Goal: Task Accomplishment & Management: Use online tool/utility

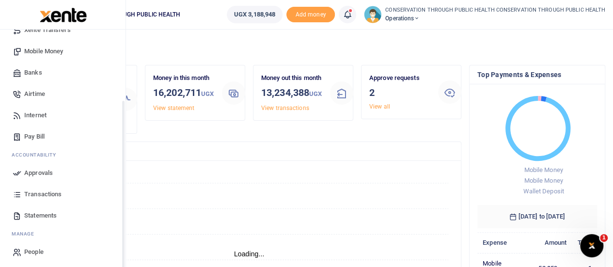
scroll to position [100, 0]
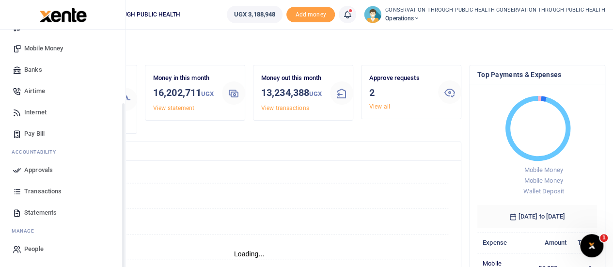
click at [41, 215] on span "Statements" at bounding box center [40, 213] width 32 height 10
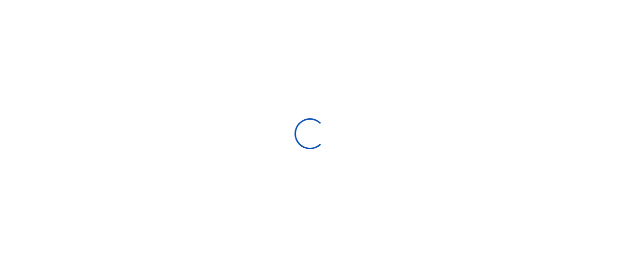
select select "ALL"
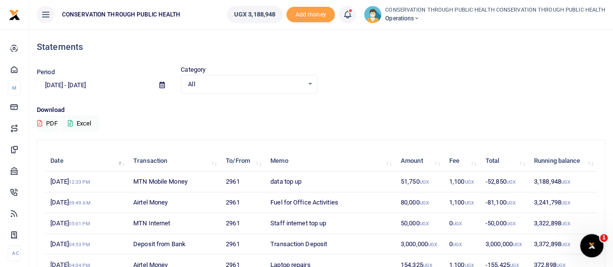
click at [162, 86] on icon at bounding box center [161, 85] width 5 height 6
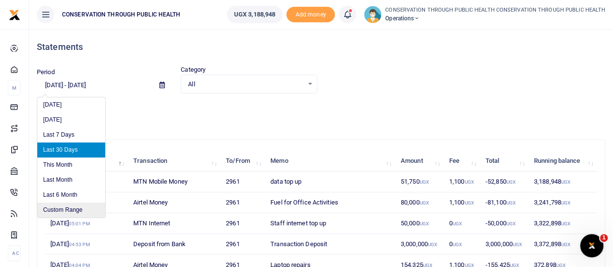
click at [83, 208] on li "Custom Range" at bounding box center [71, 209] width 68 height 15
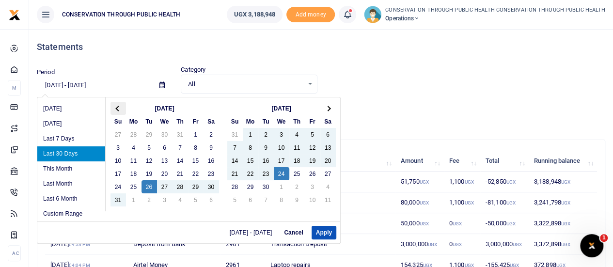
click at [116, 107] on span at bounding box center [117, 108] width 5 height 5
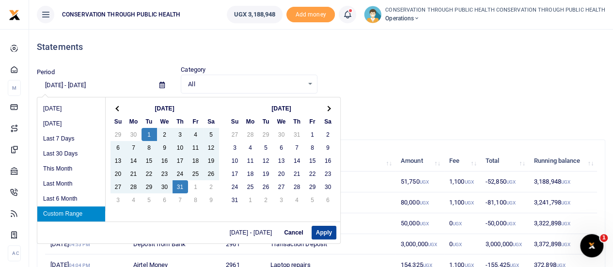
click at [324, 231] on button "Apply" at bounding box center [323, 233] width 25 height 14
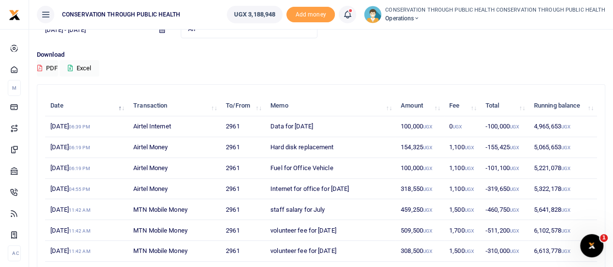
scroll to position [185, 0]
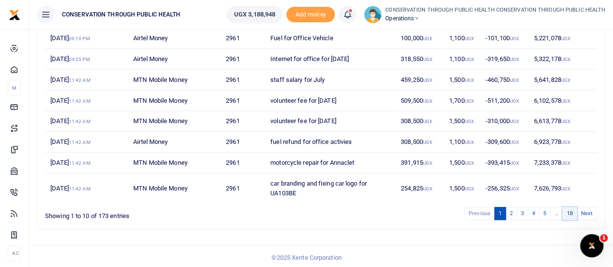
click at [570, 213] on link "18" at bounding box center [569, 213] width 15 height 13
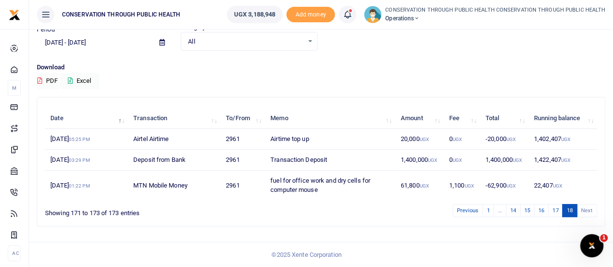
scroll to position [41, 0]
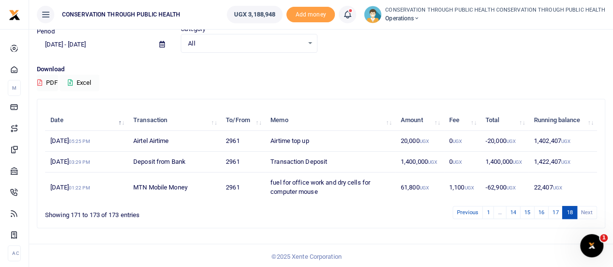
click at [84, 84] on button "Excel" at bounding box center [80, 83] width 40 height 16
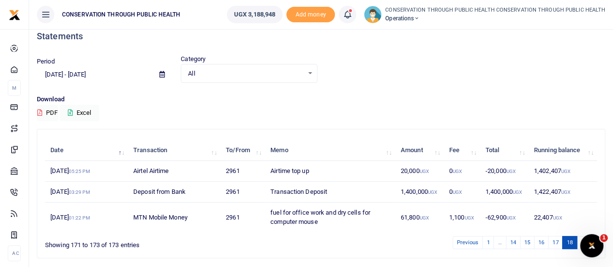
scroll to position [0, 0]
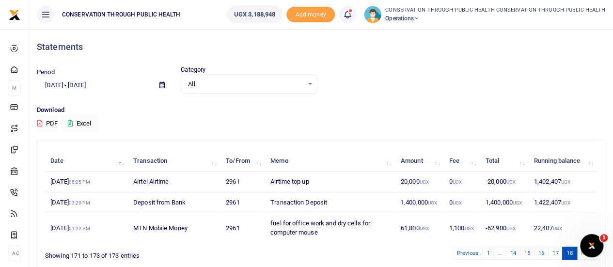
click at [161, 86] on icon at bounding box center [161, 85] width 5 height 6
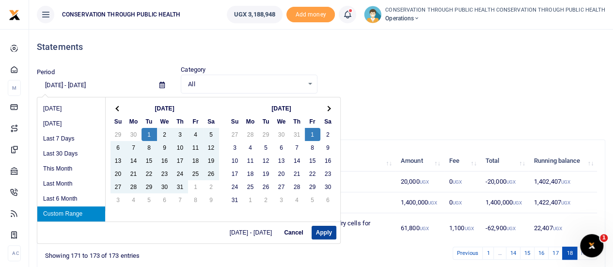
click at [329, 231] on button "Apply" at bounding box center [323, 233] width 25 height 14
type input "[DATE] - [DATE]"
